Goal: Communication & Community: Answer question/provide support

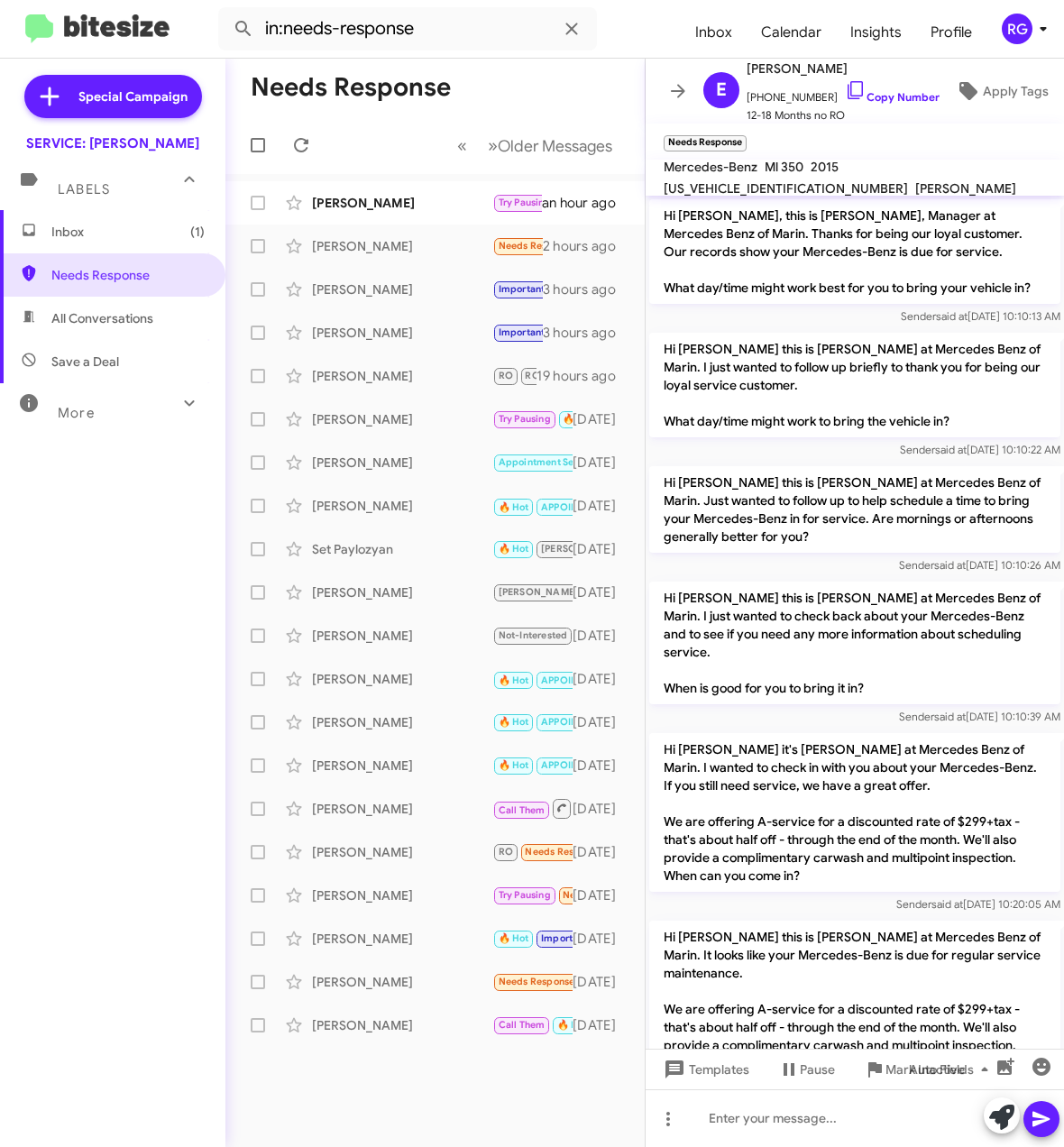
scroll to position [1210, 0]
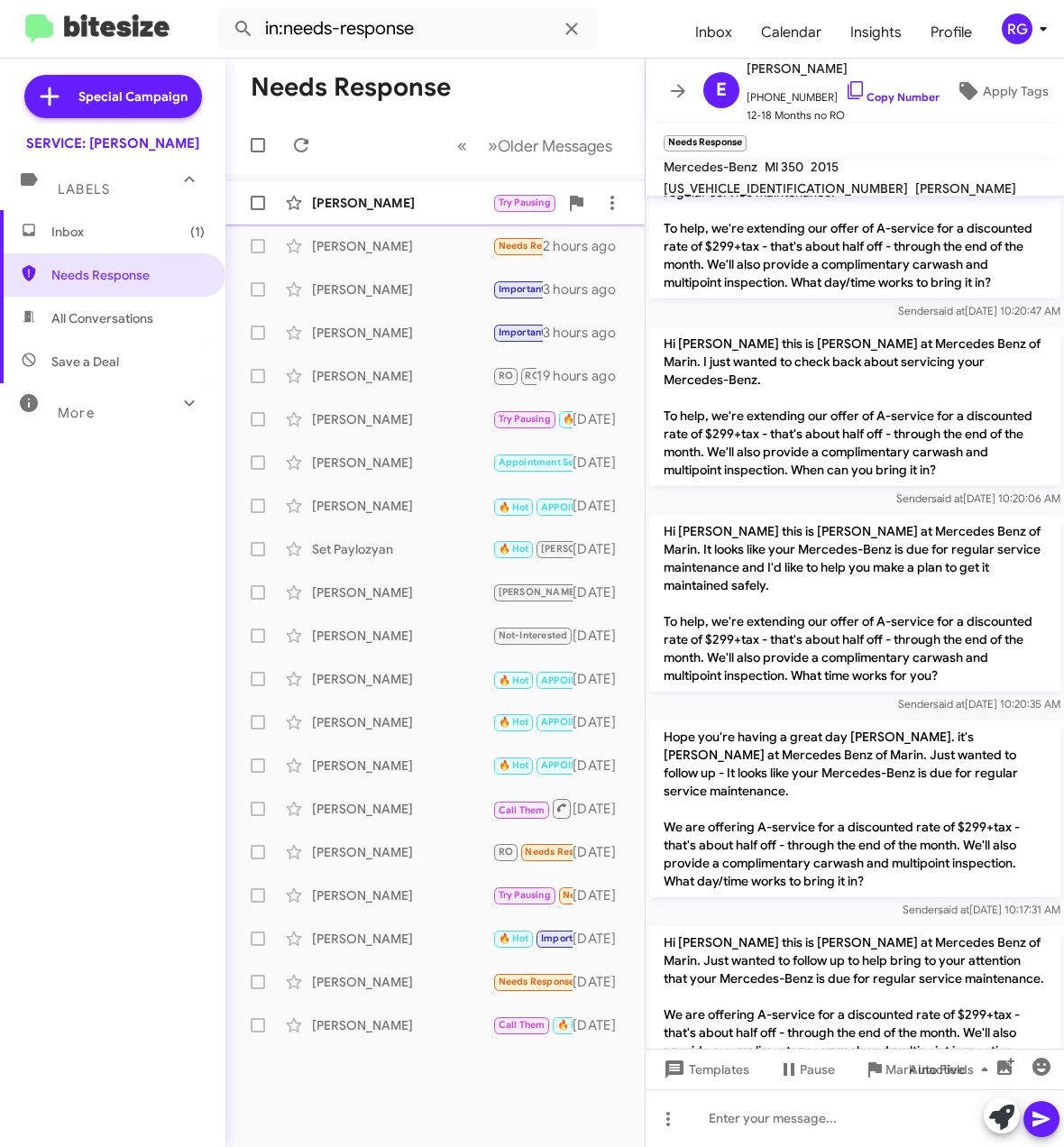
click at [391, 196] on div "[PERSON_NAME]" at bounding box center [402, 202] width 181 height 18
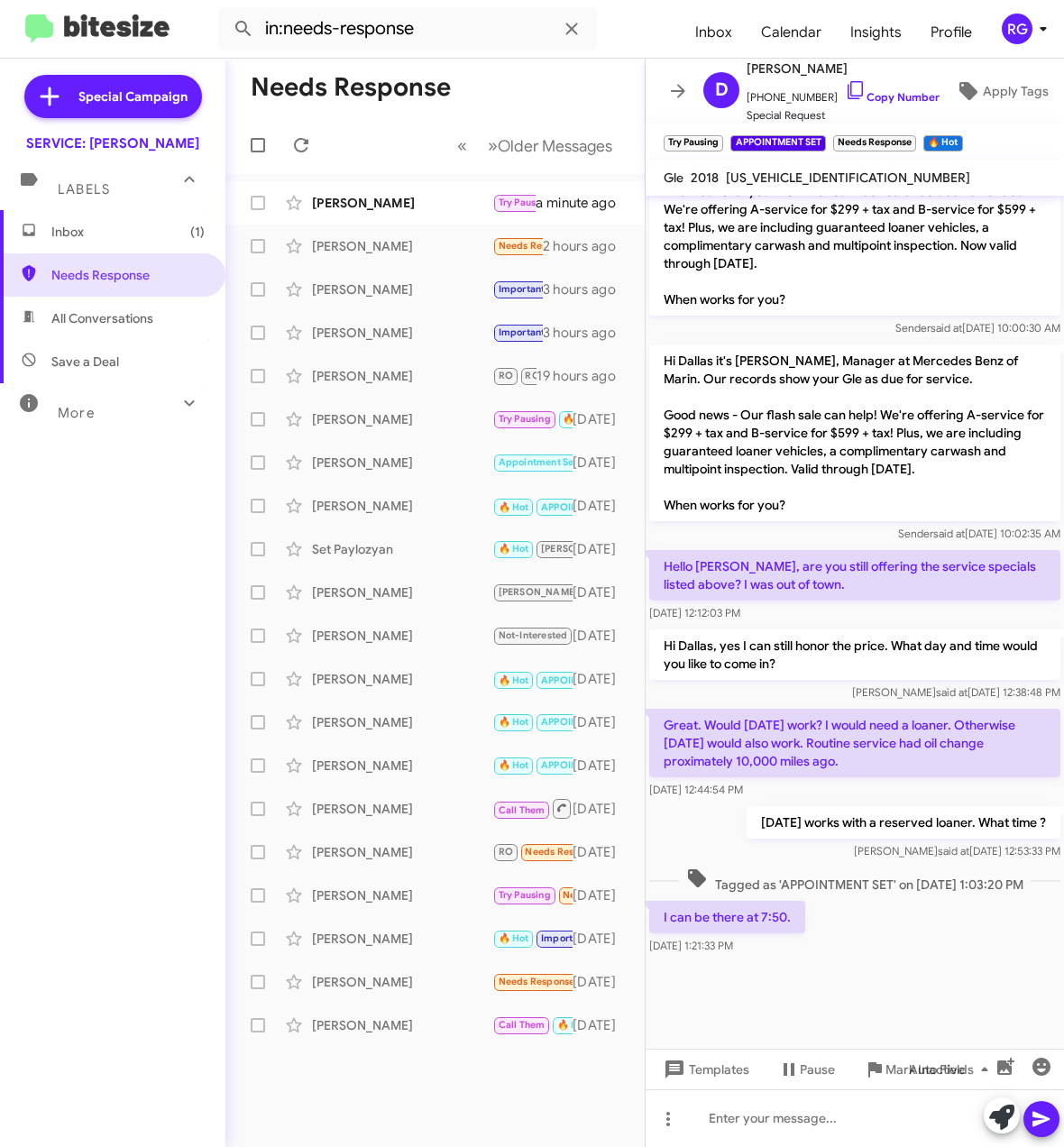
scroll to position [2815, 0]
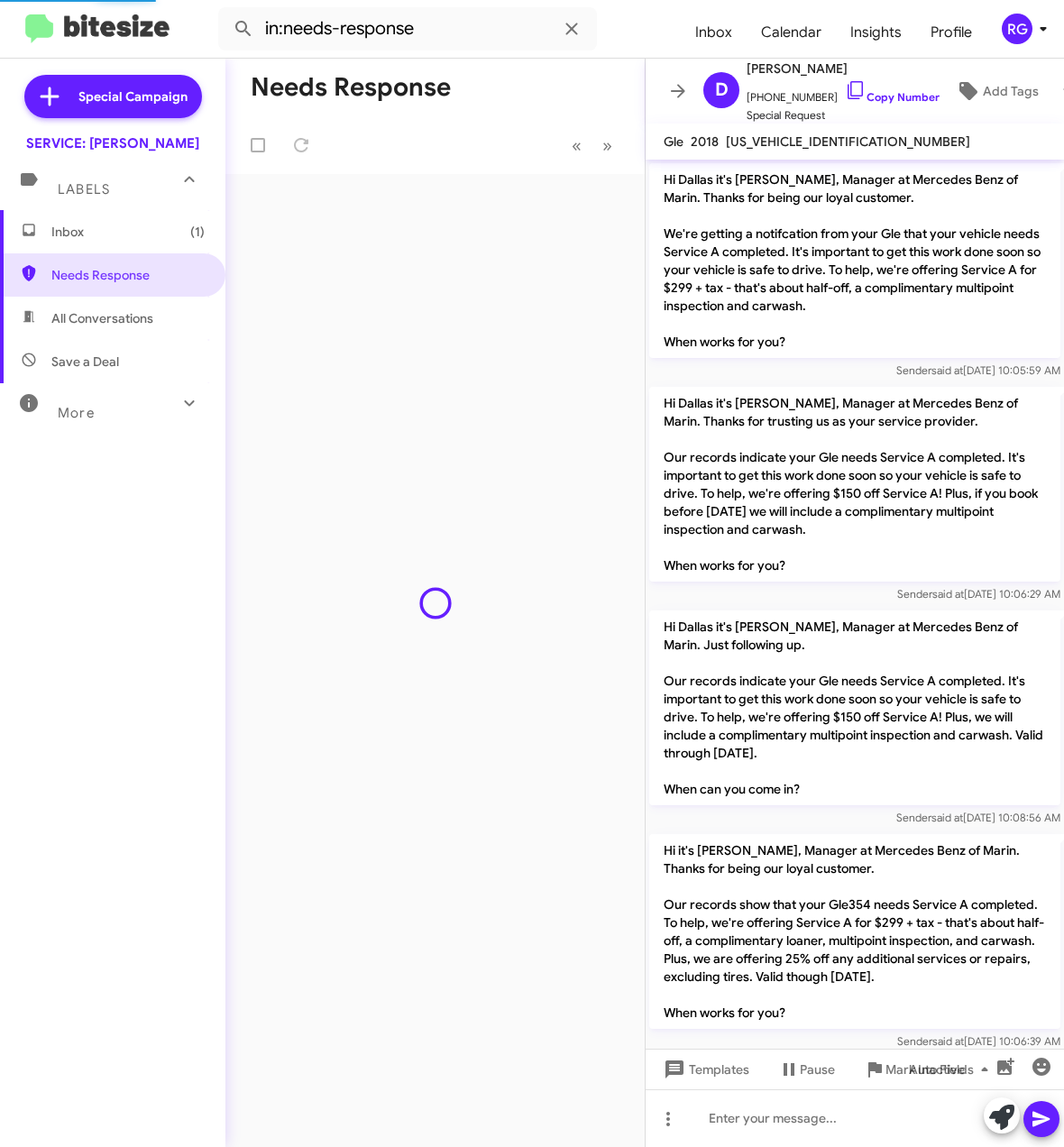
scroll to position [2617, 0]
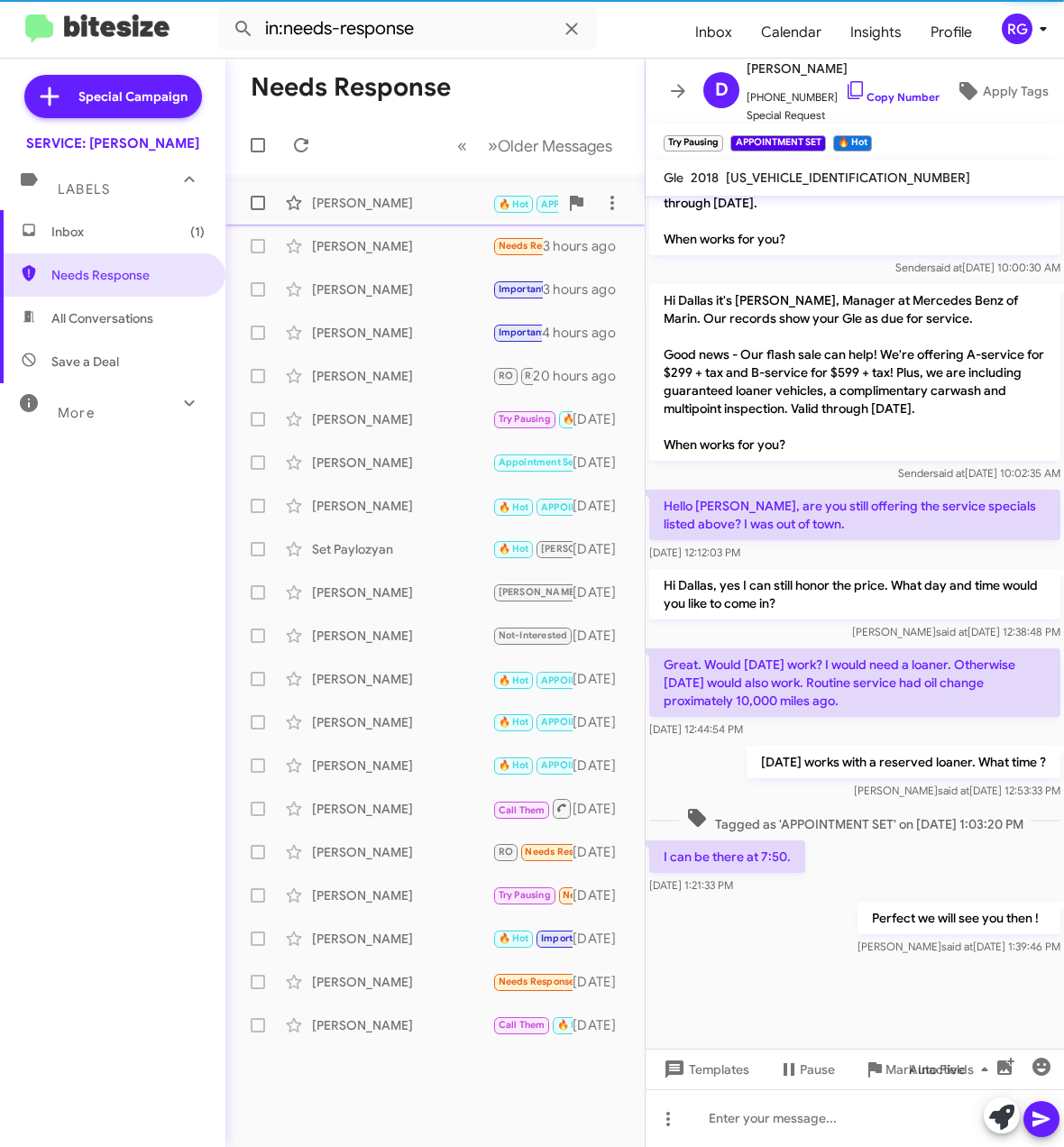
click at [430, 213] on div "Rudolf Keller 🔥 Hot APPOINTMENT SET RO RO Responded Call Them Needs Response In…" at bounding box center [435, 202] width 391 height 37
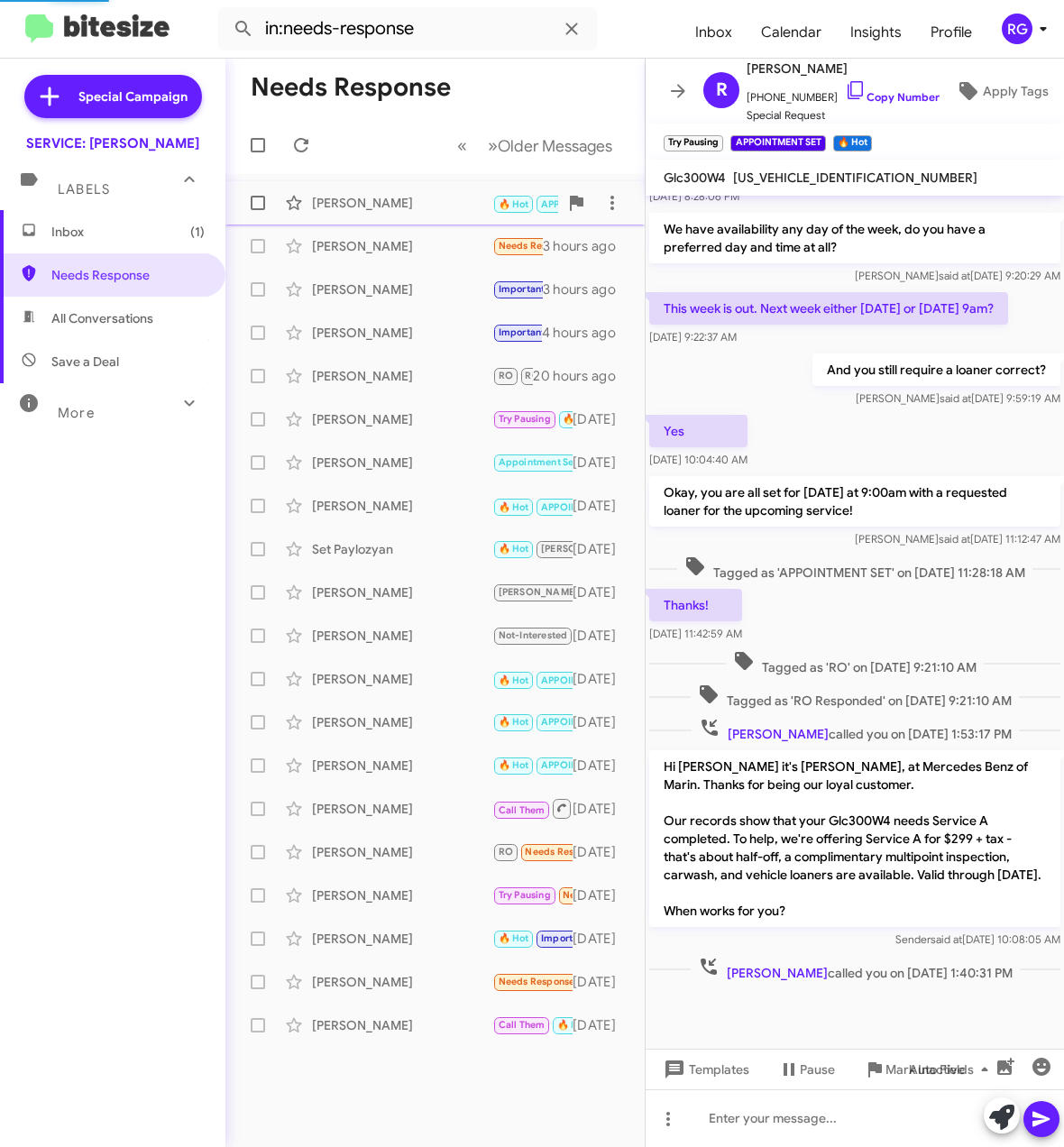
scroll to position [308, 0]
